Goal: Task Accomplishment & Management: Use online tool/utility

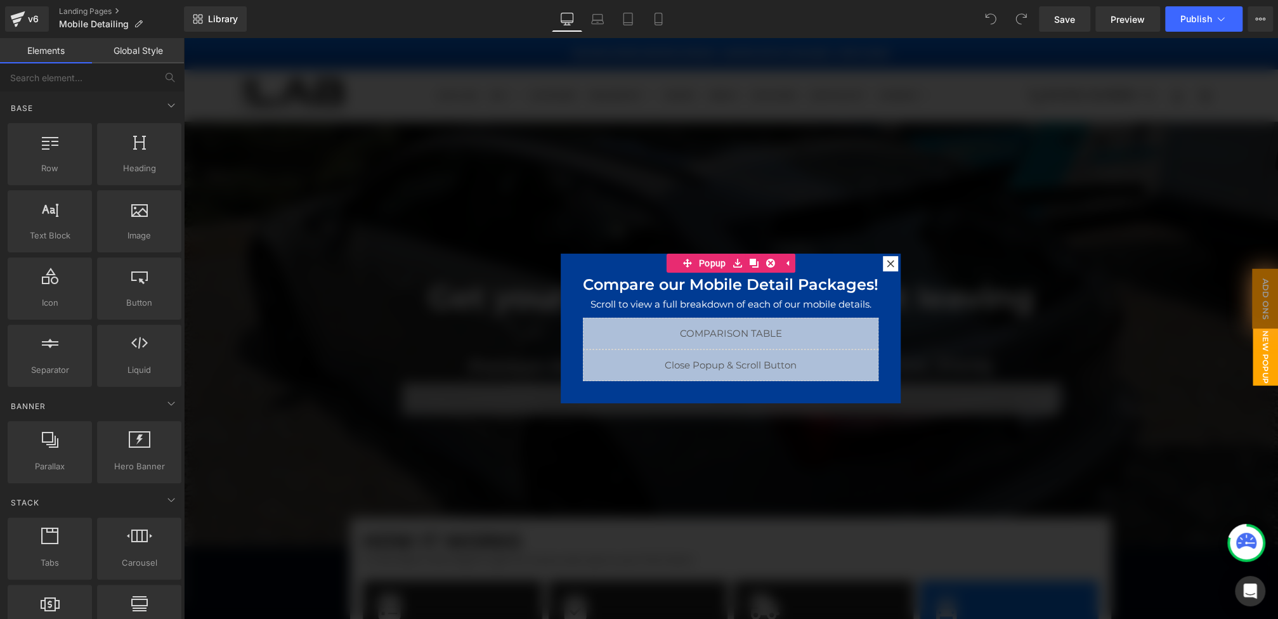
click at [584, 436] on div at bounding box center [730, 328] width 1095 height 581
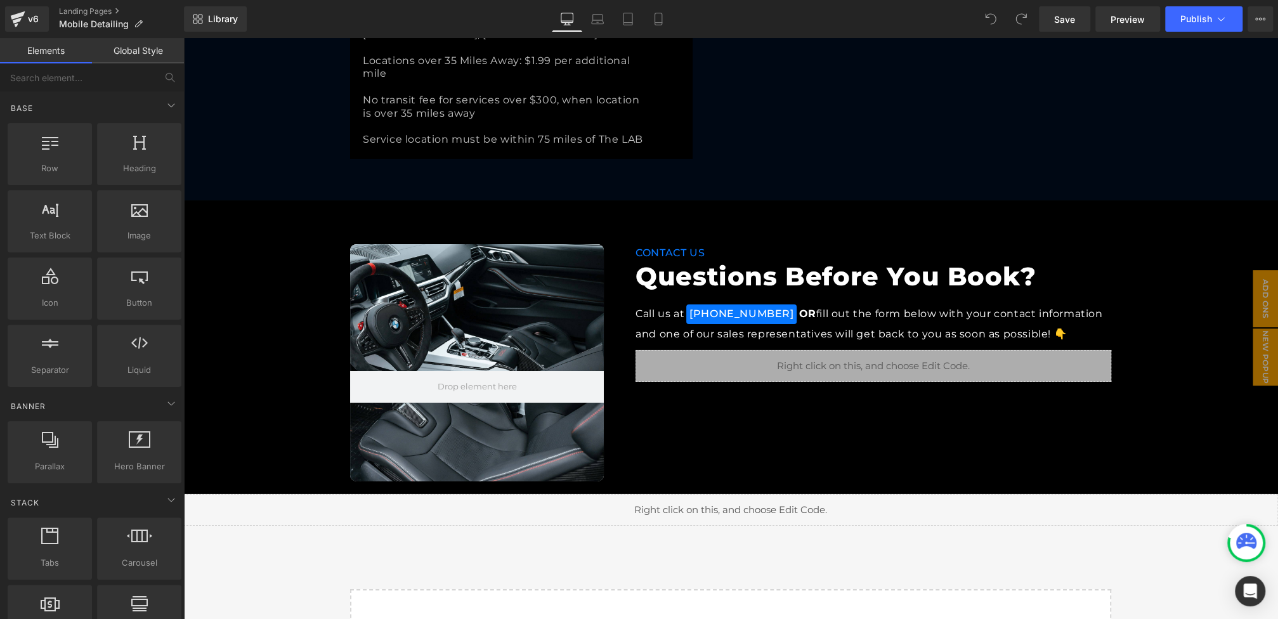
scroll to position [3198, 0]
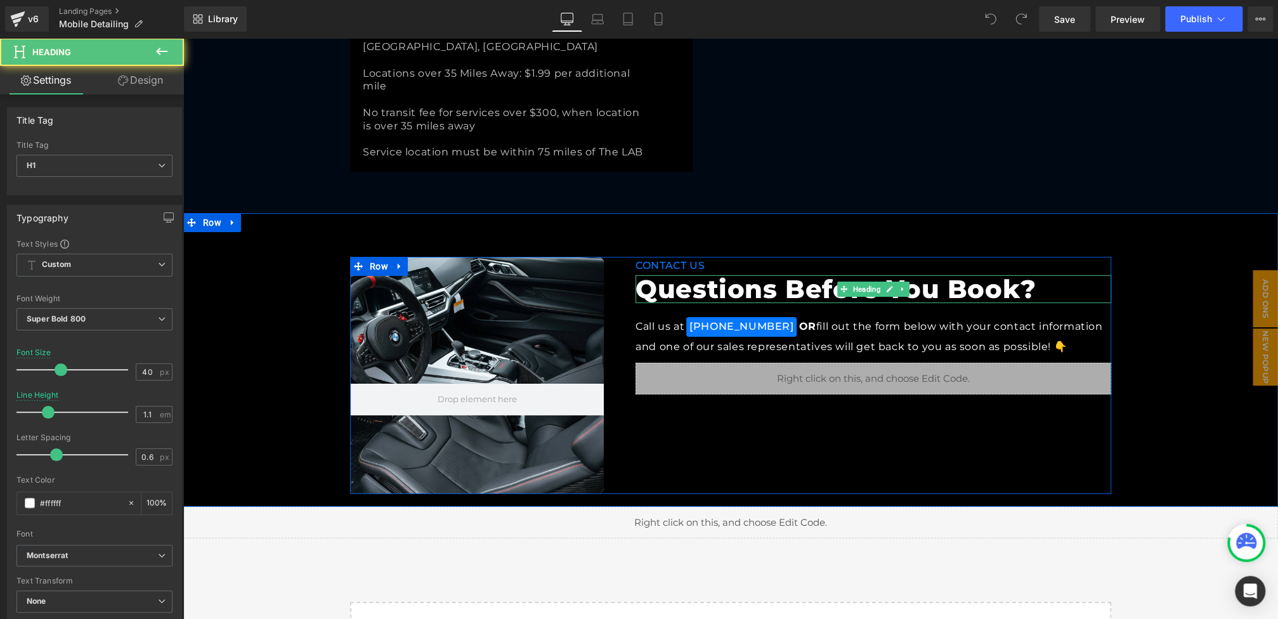
click at [758, 275] on h1 "Questions Before You Book?" at bounding box center [874, 289] width 476 height 28
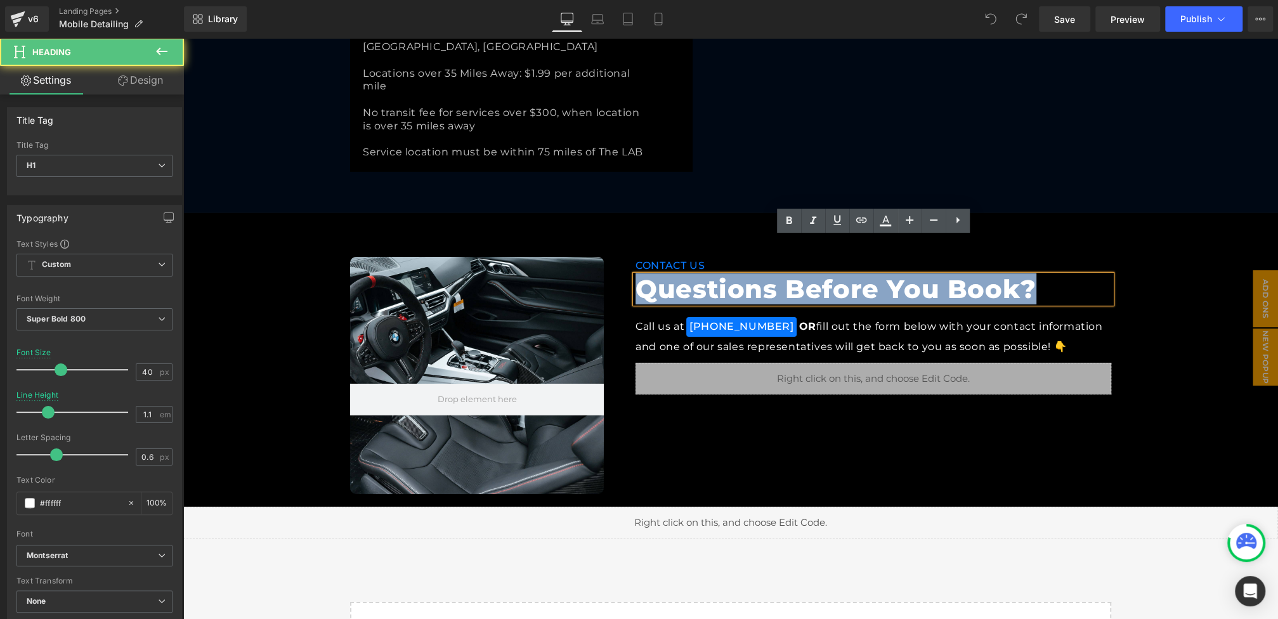
drag, startPoint x: 1049, startPoint y: 251, endPoint x: 581, endPoint y: 229, distance: 469.3
click at [581, 257] on div "Hero Banner CONTACT US Text Block Questions Before You Book? Heading Call us at…" at bounding box center [730, 375] width 761 height 237
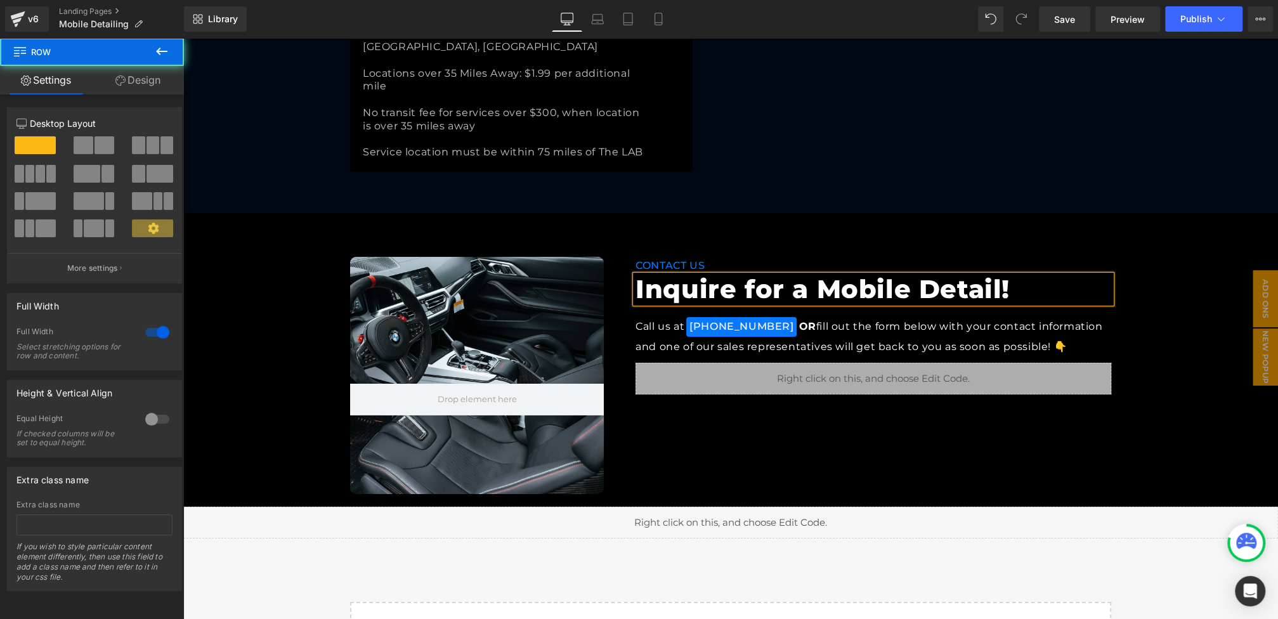
click at [1183, 257] on div "Hero Banner CONTACT US Text Block Inquire for a Mobile Detail! Heading Call us …" at bounding box center [730, 375] width 1095 height 237
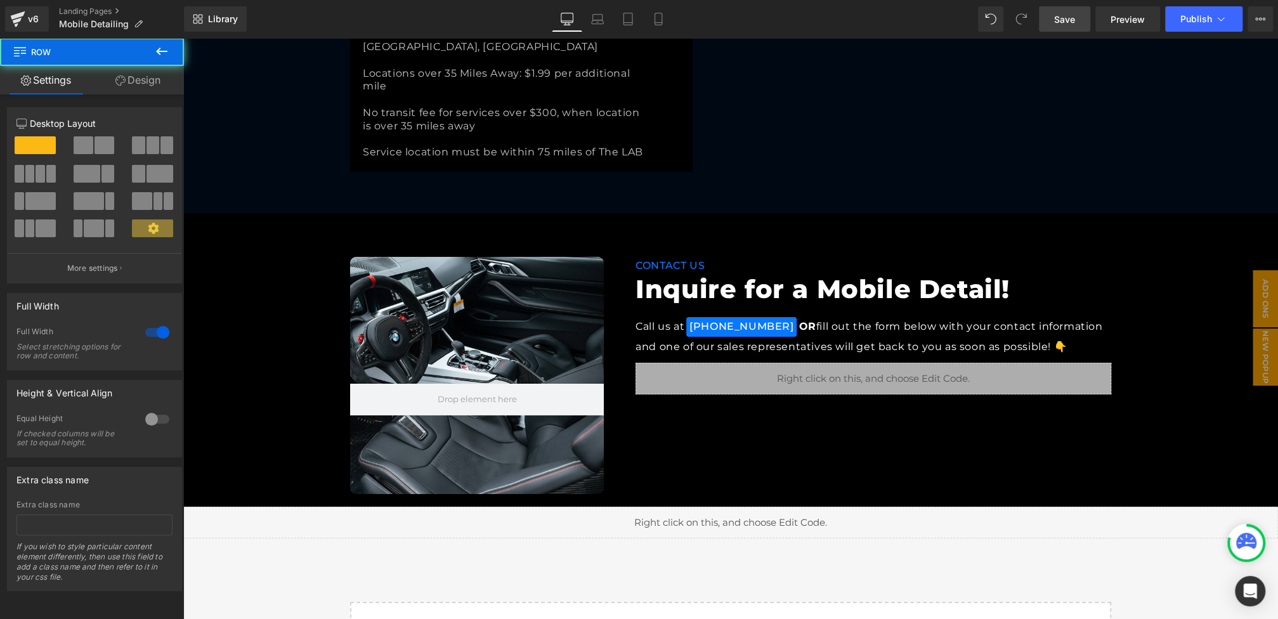
click at [1066, 24] on span "Save" at bounding box center [1064, 19] width 21 height 13
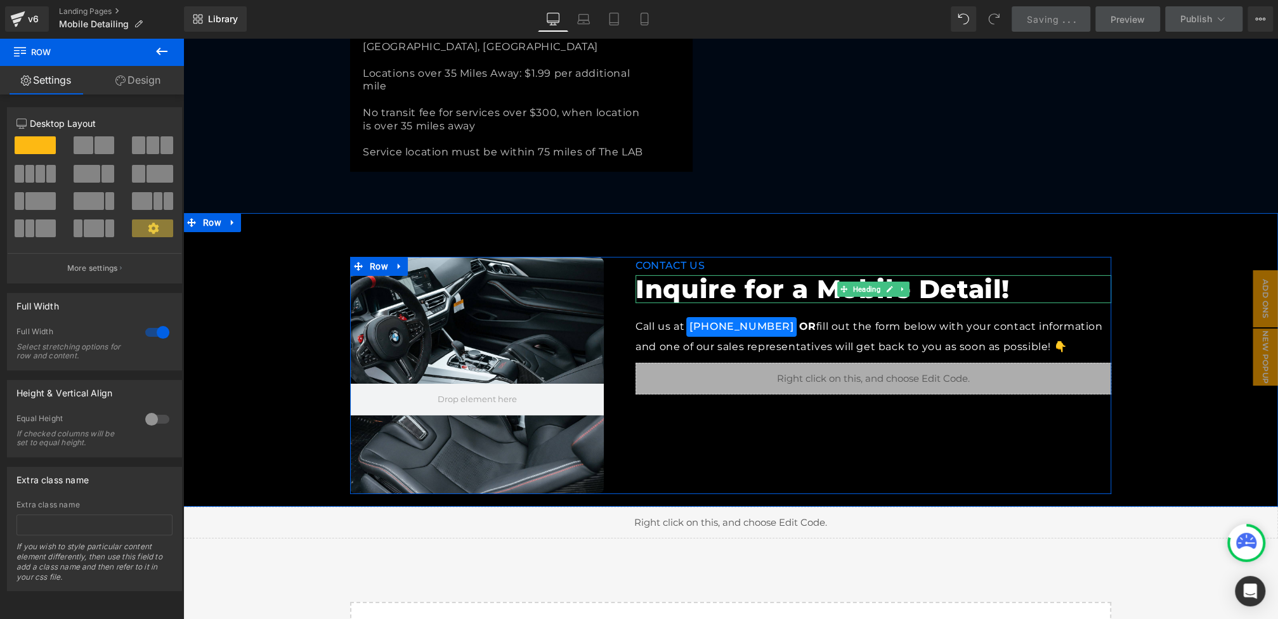
click at [726, 275] on h1 "Inquire for a Mobile Detail!" at bounding box center [874, 289] width 476 height 28
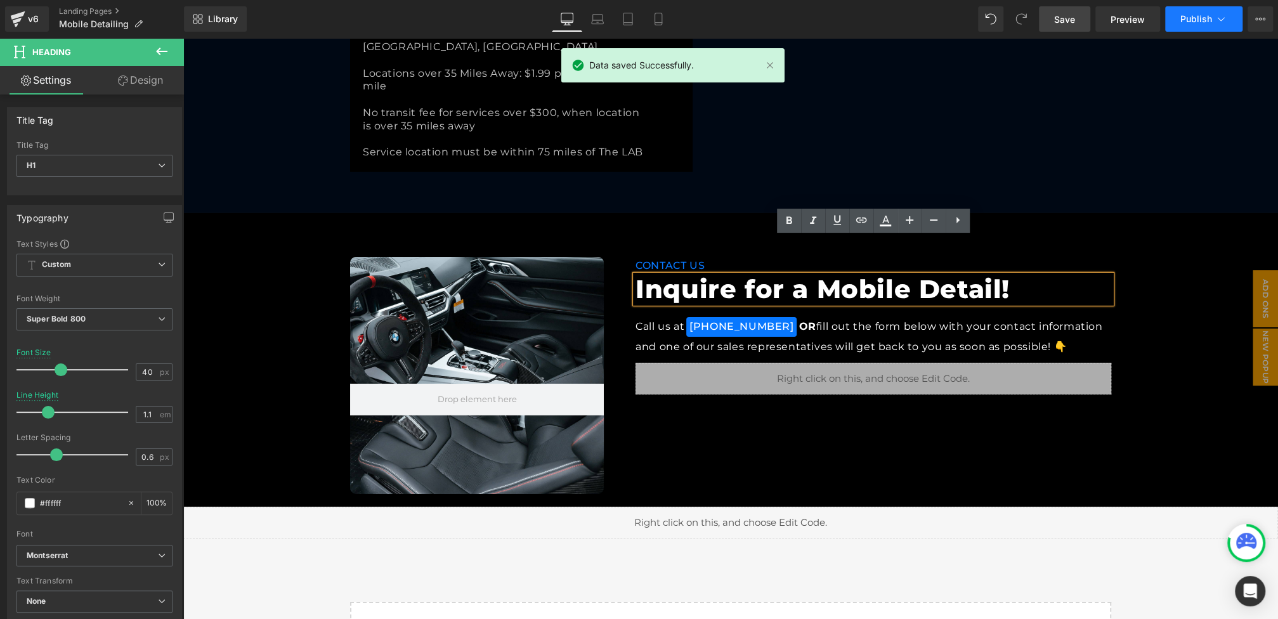
click at [1190, 23] on span "Publish" at bounding box center [1197, 19] width 32 height 10
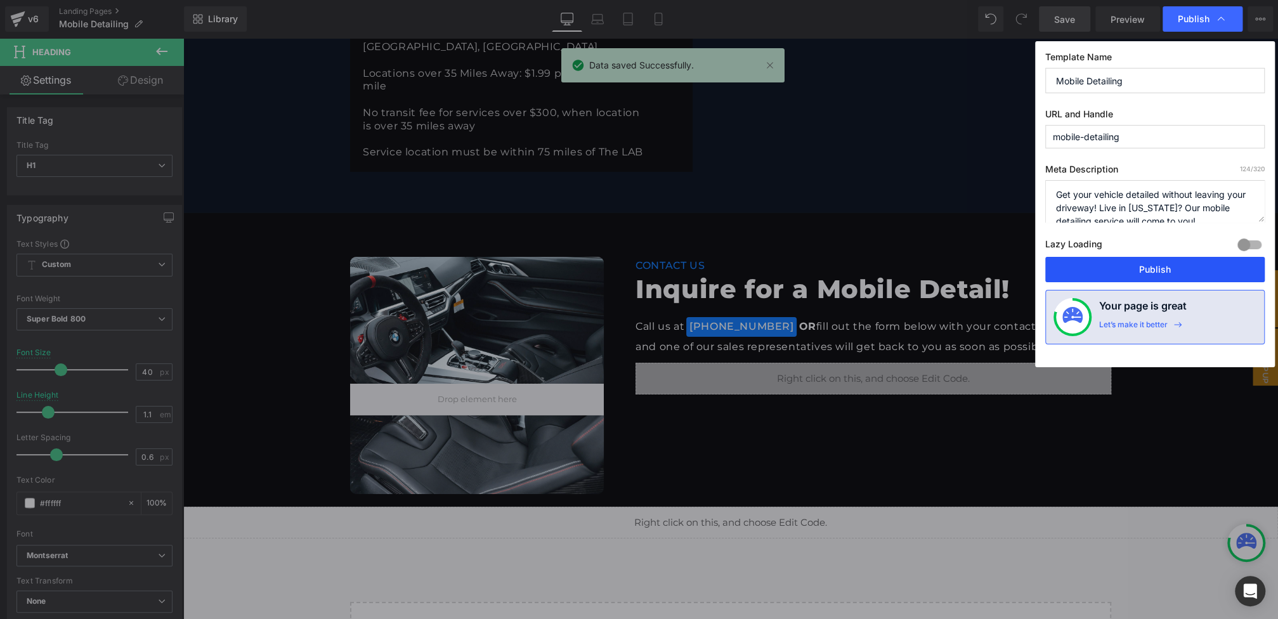
click at [1123, 270] on button "Publish" at bounding box center [1156, 269] width 220 height 25
